Goal: Transaction & Acquisition: Subscribe to service/newsletter

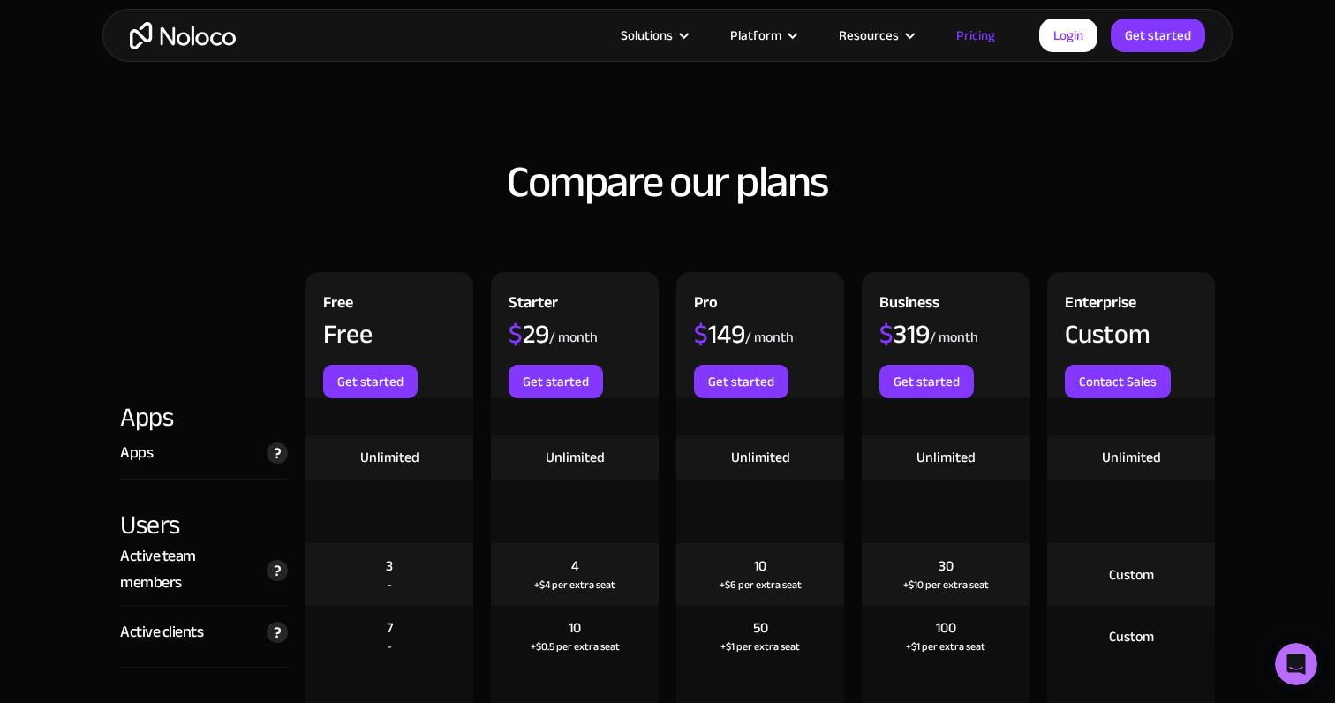
scroll to position [1869, 0]
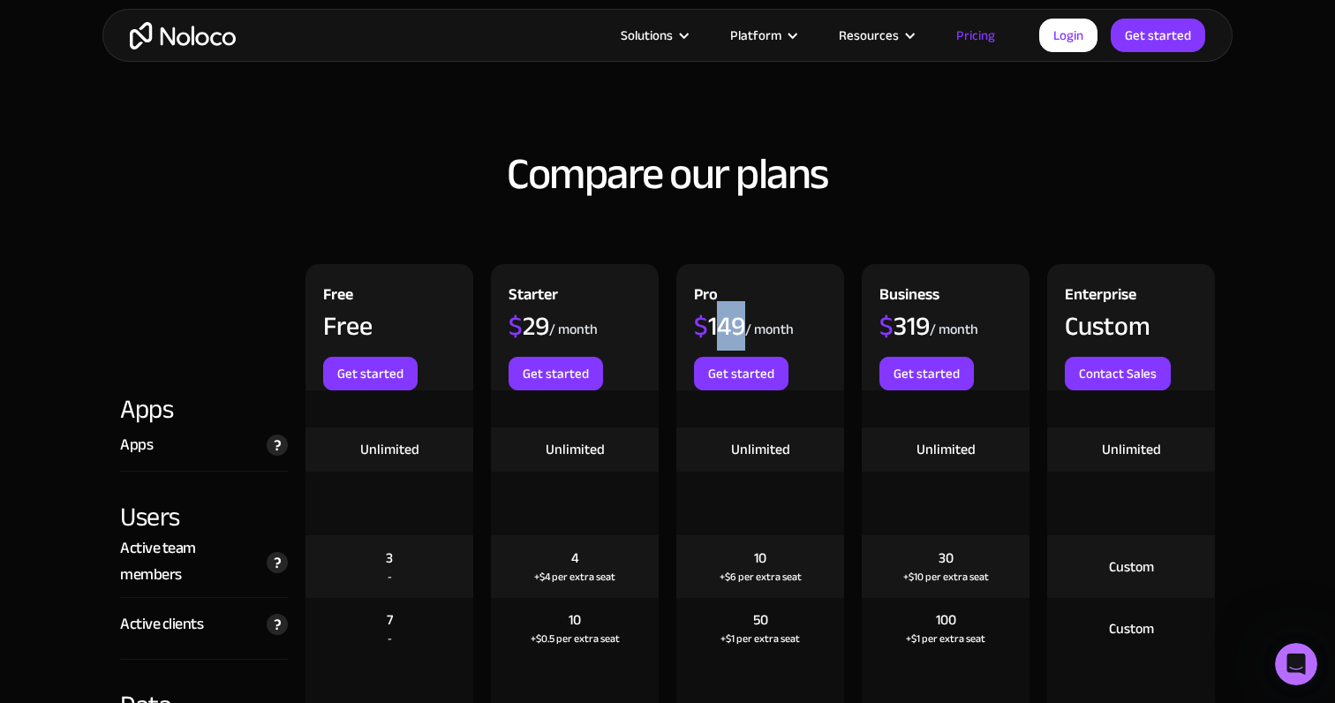
drag, startPoint x: 713, startPoint y: 327, endPoint x: 738, endPoint y: 327, distance: 24.7
click at [738, 327] on div "$ 149" at bounding box center [719, 326] width 51 height 26
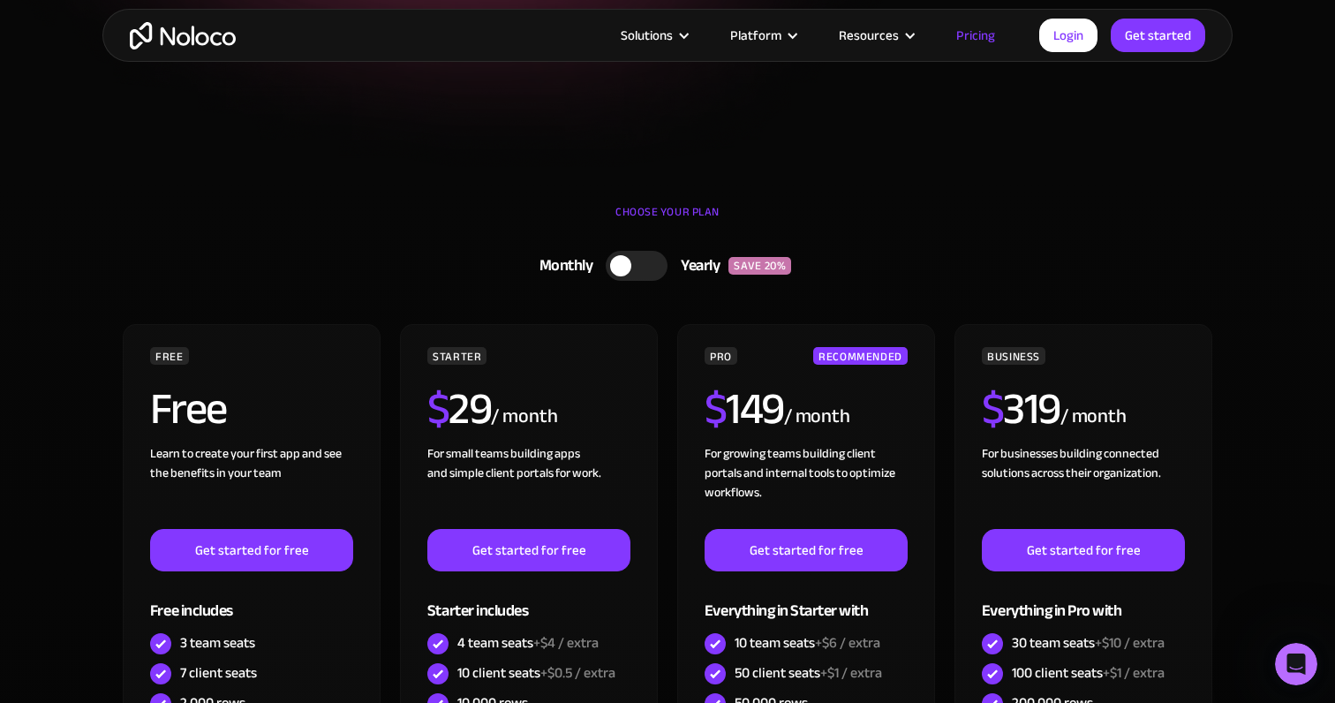
scroll to position [376, 0]
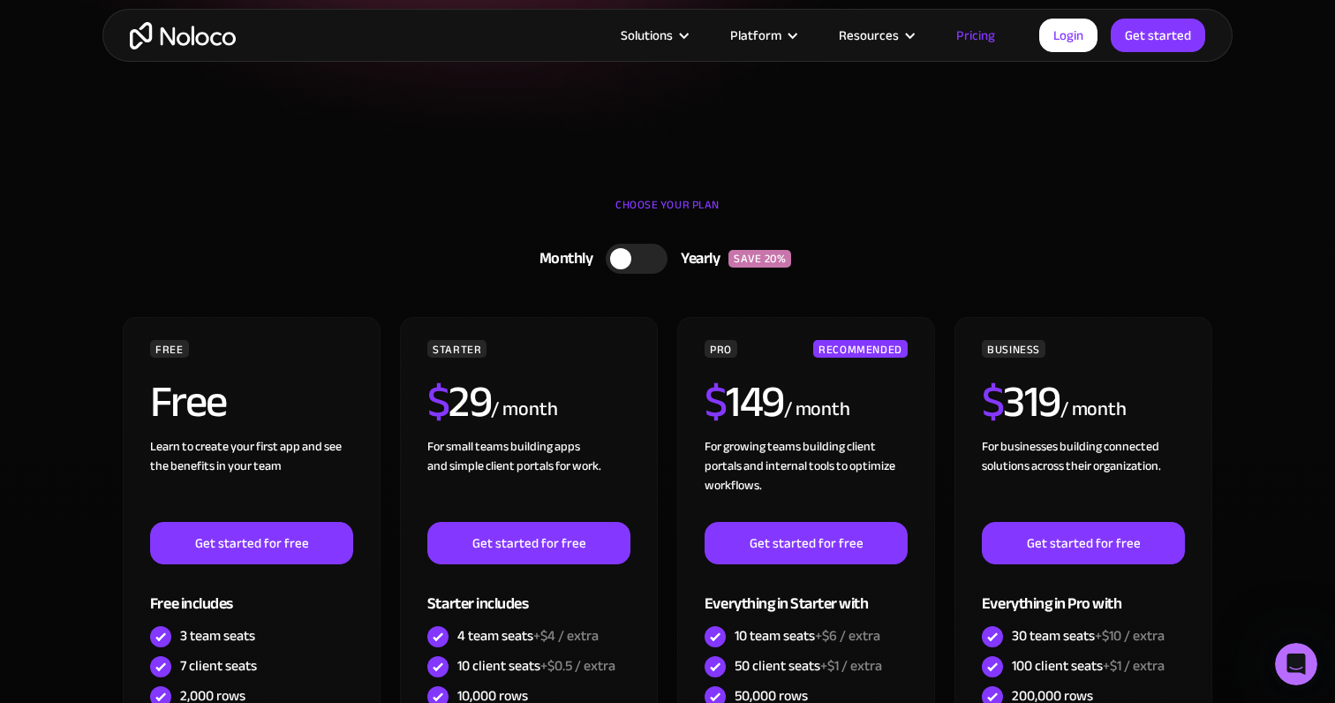
click at [651, 262] on div at bounding box center [637, 259] width 62 height 30
click at [651, 262] on div at bounding box center [646, 258] width 21 height 21
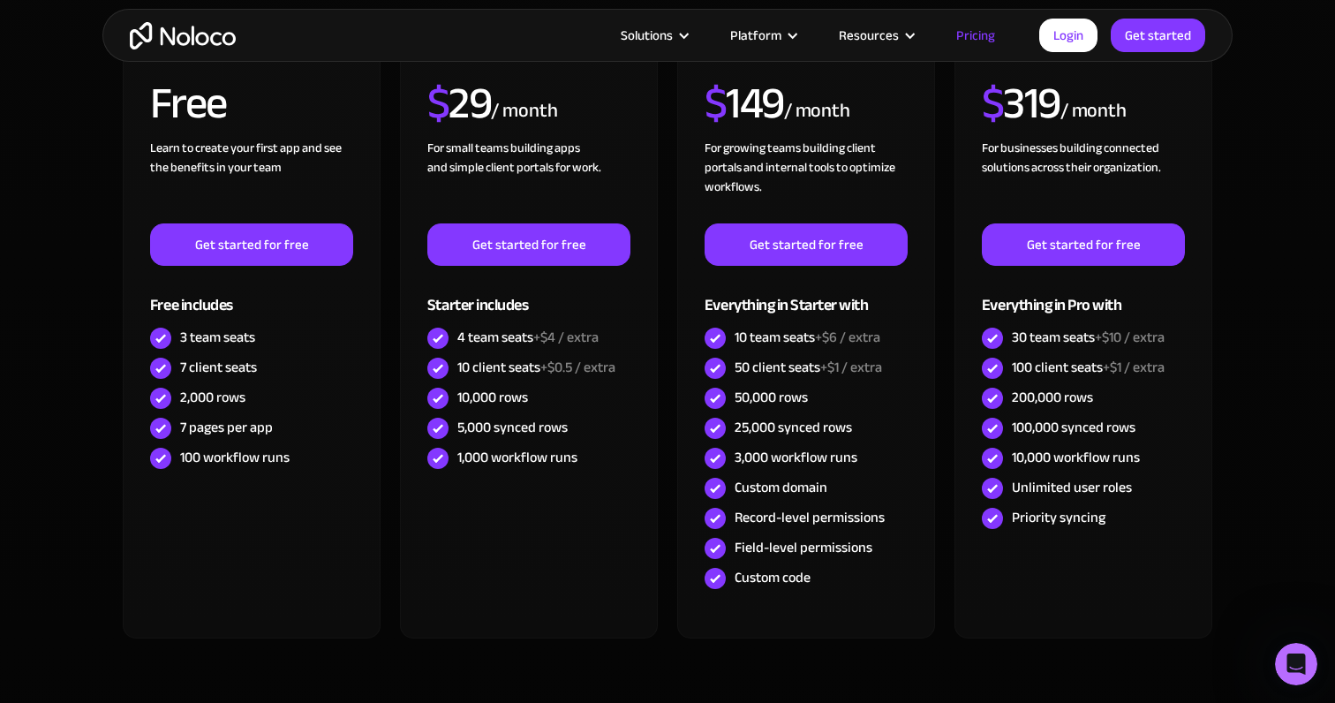
scroll to position [0, 0]
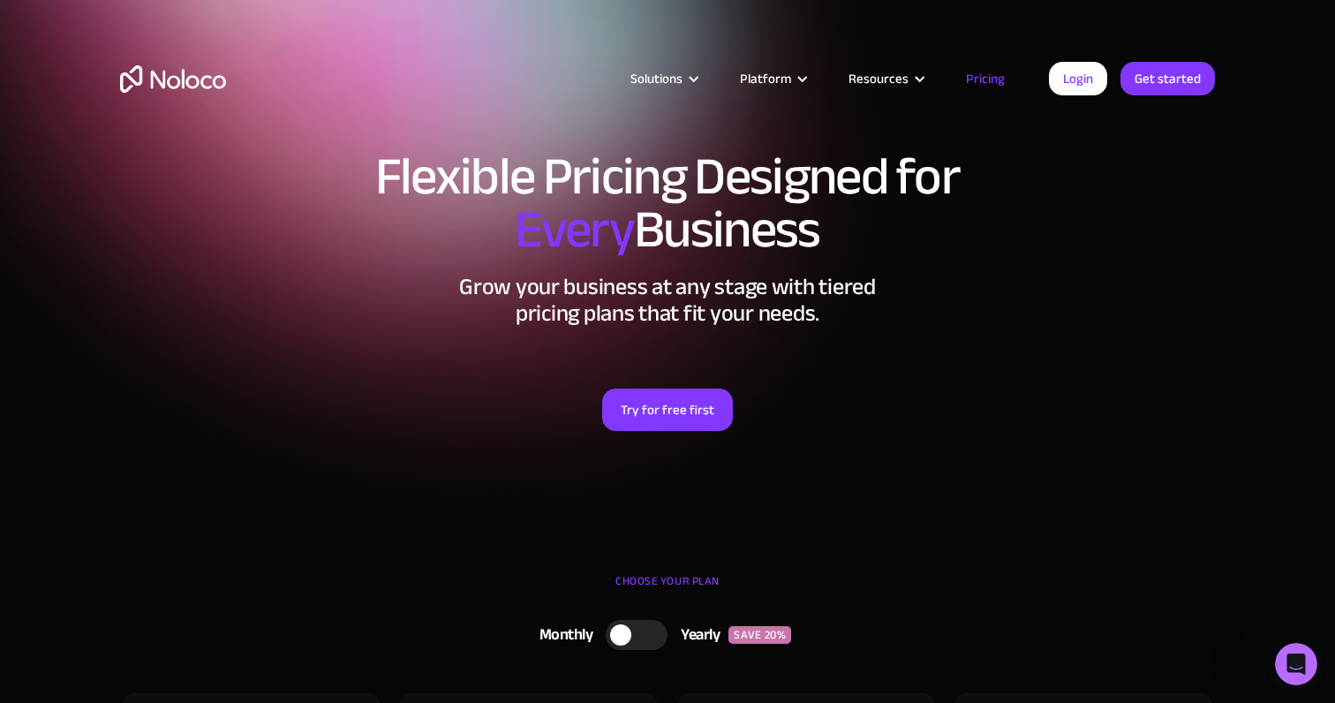
click at [209, 72] on img "home" at bounding box center [173, 78] width 106 height 27
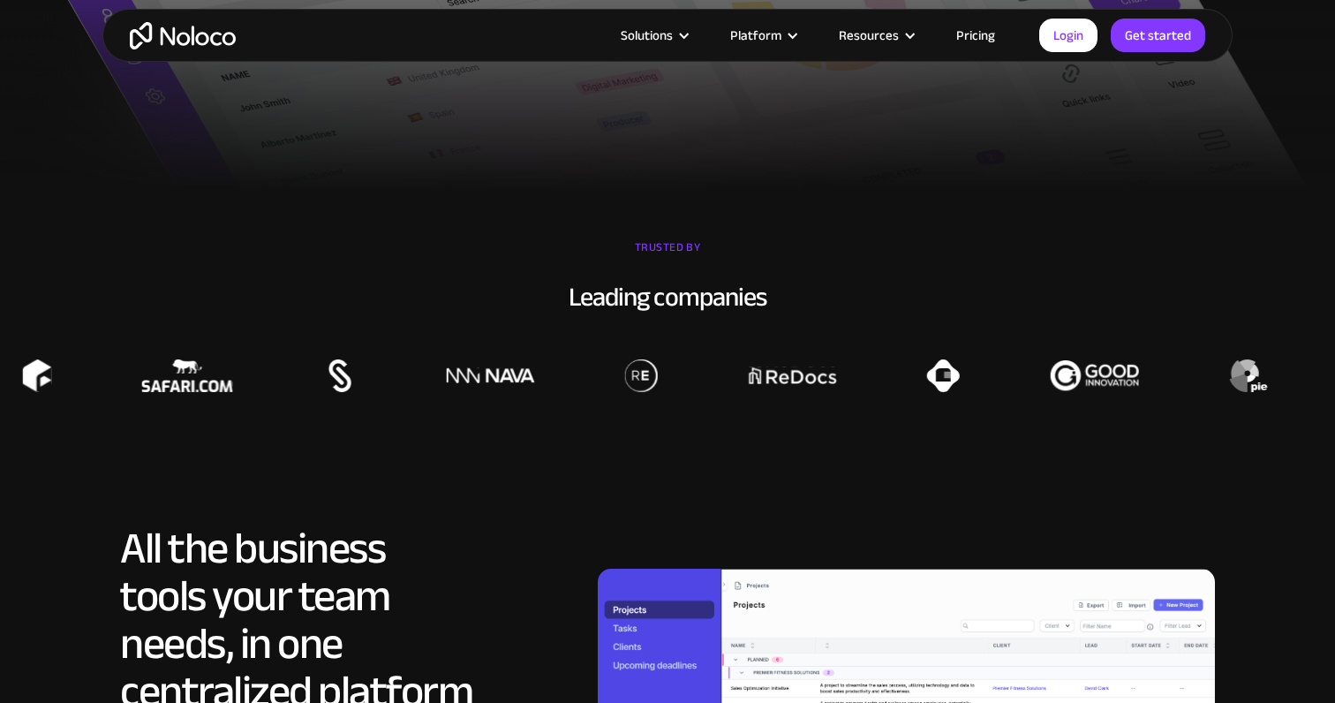
scroll to position [1099, 0]
